Goal: Task Accomplishment & Management: Manage account settings

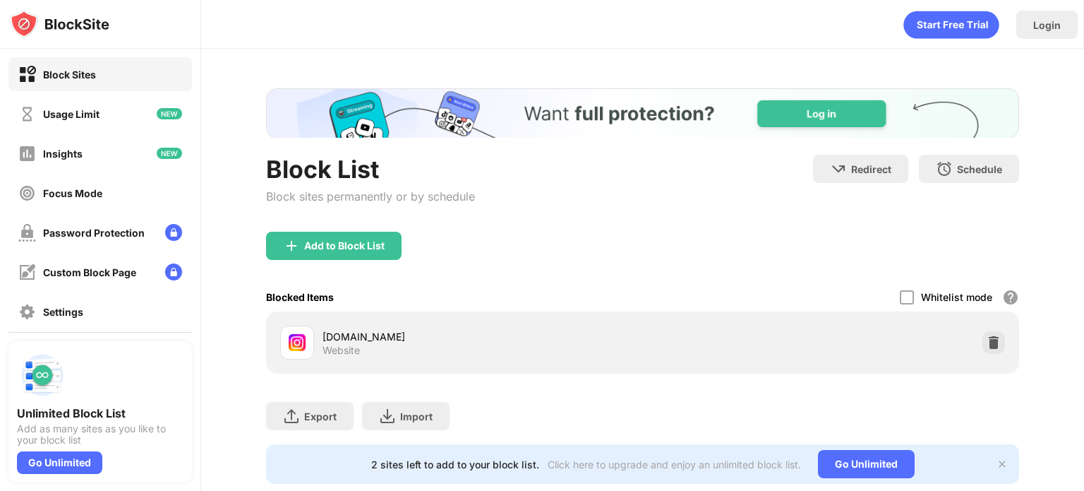
click at [991, 343] on div at bounding box center [994, 342] width 23 height 23
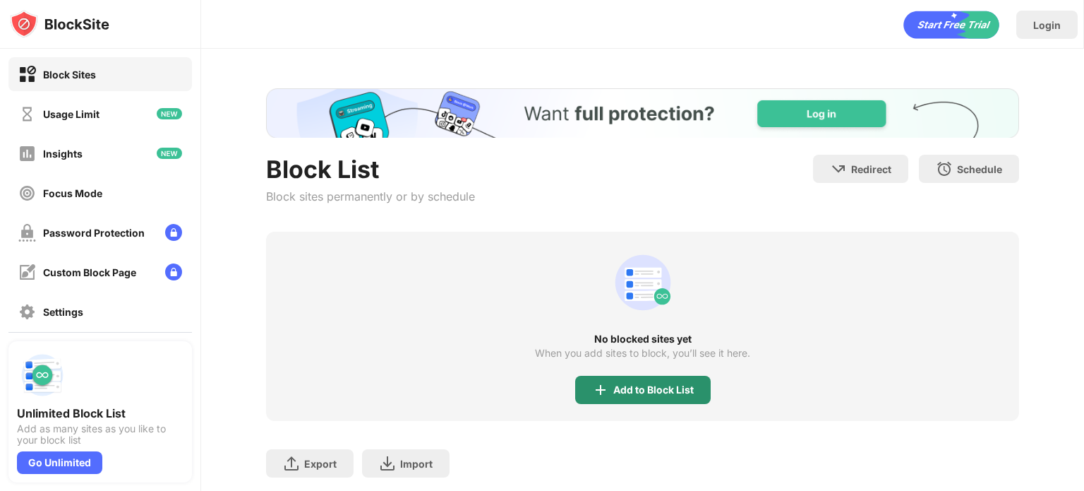
click at [614, 384] on div "Add to Block List" at bounding box center [654, 389] width 80 height 11
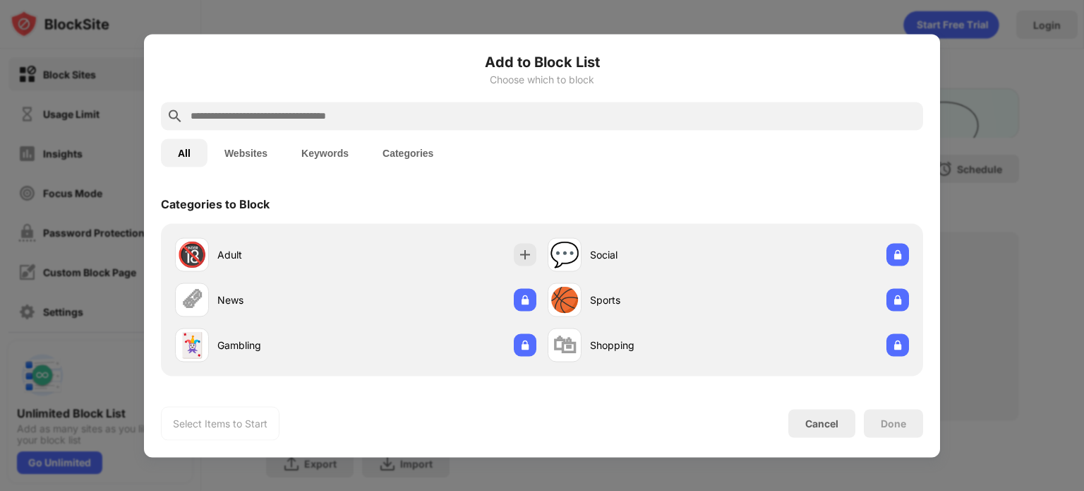
click at [556, 107] on div at bounding box center [542, 116] width 762 height 28
click at [556, 111] on input "text" at bounding box center [553, 115] width 729 height 17
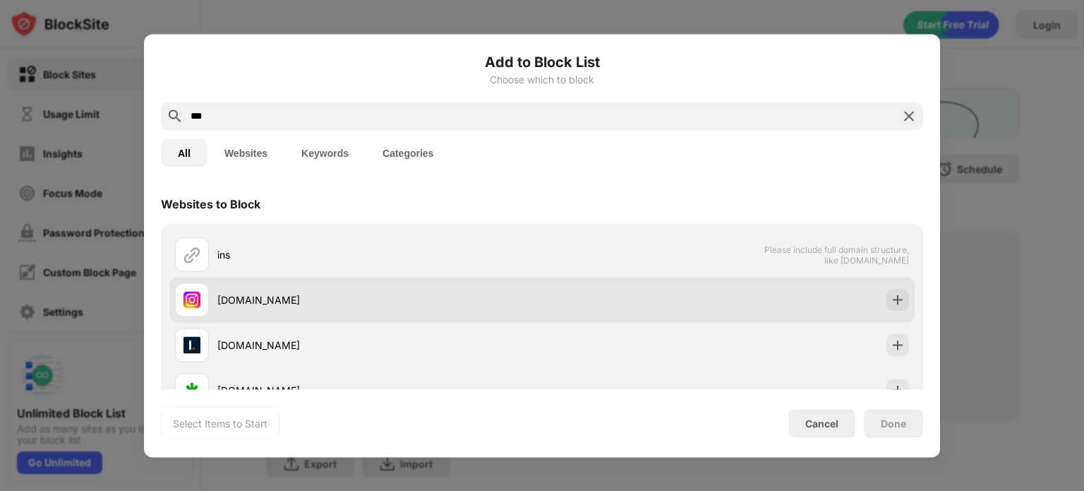
type input "***"
click at [891, 297] on img at bounding box center [898, 299] width 14 height 14
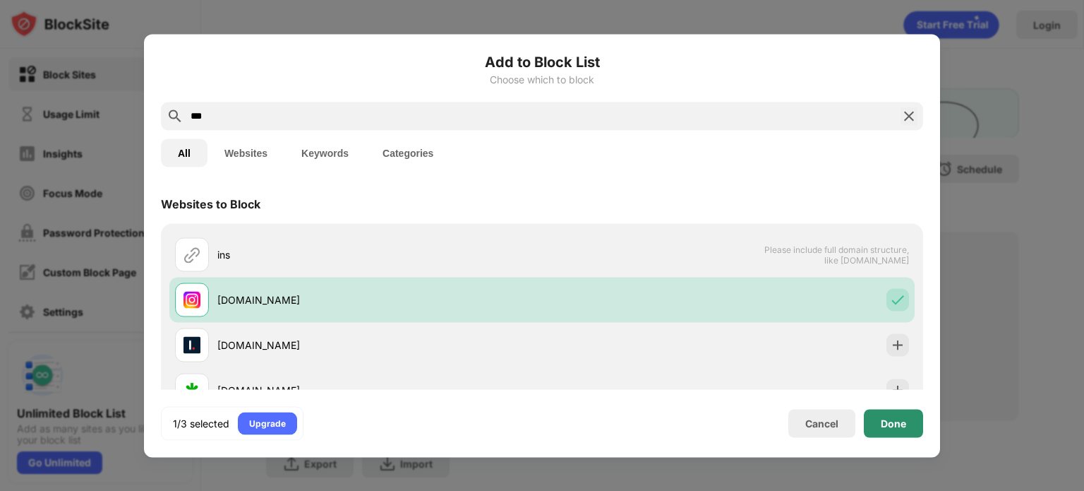
click at [890, 421] on div "Done" at bounding box center [893, 422] width 25 height 11
